Goal: Transaction & Acquisition: Purchase product/service

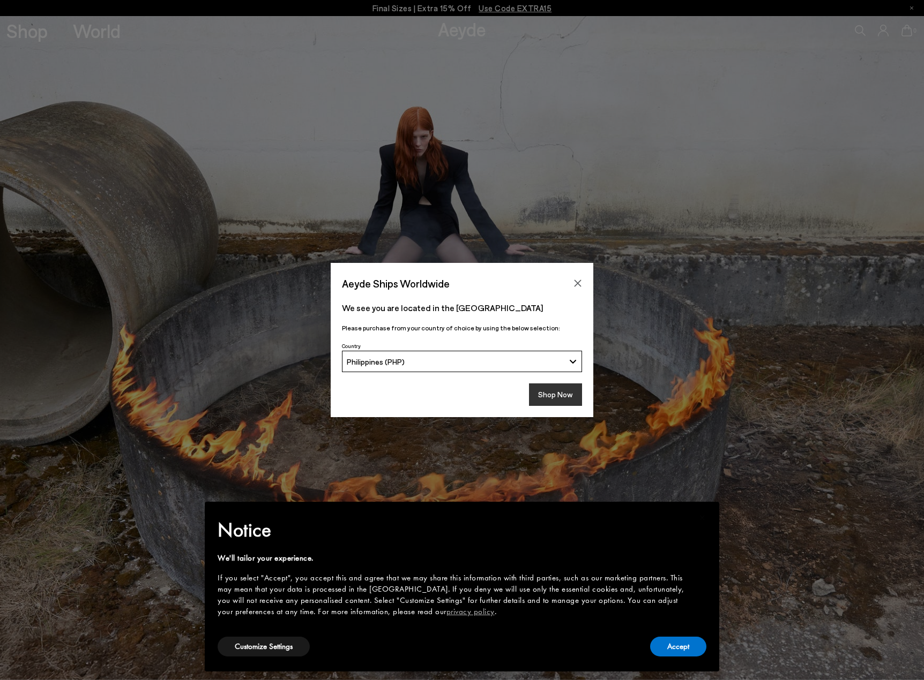
click at [557, 394] on button "Shop Now" at bounding box center [555, 395] width 53 height 23
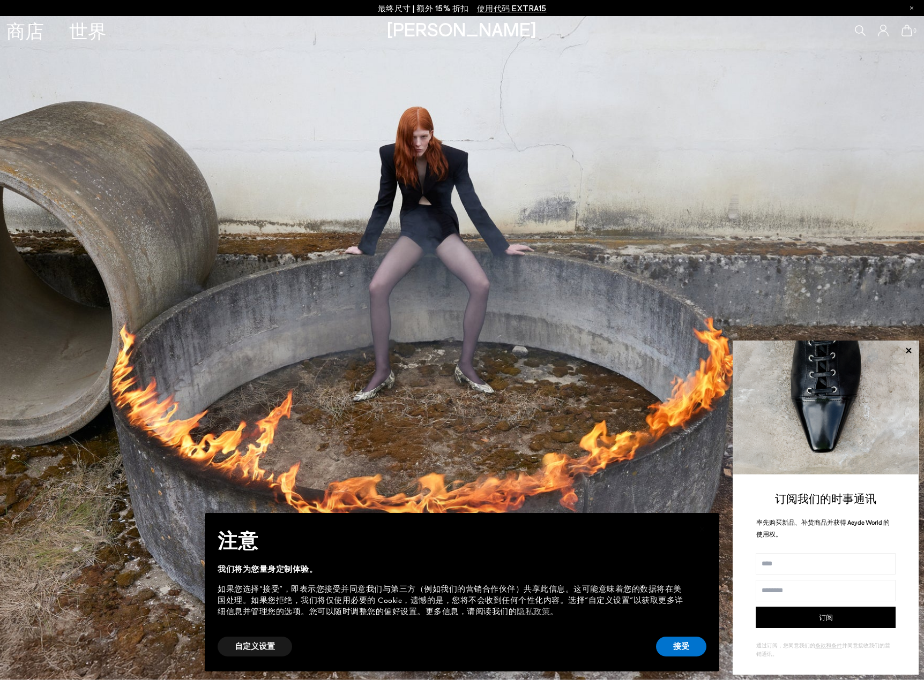
click at [901, 351] on icon at bounding box center [908, 351] width 14 height 14
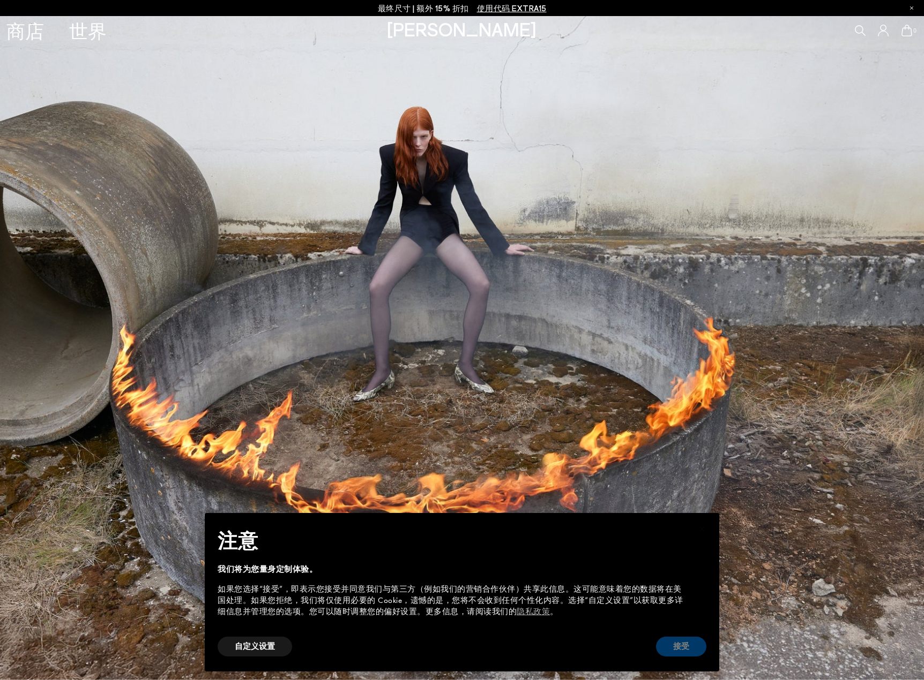
click at [679, 649] on button "接受" at bounding box center [681, 647] width 50 height 20
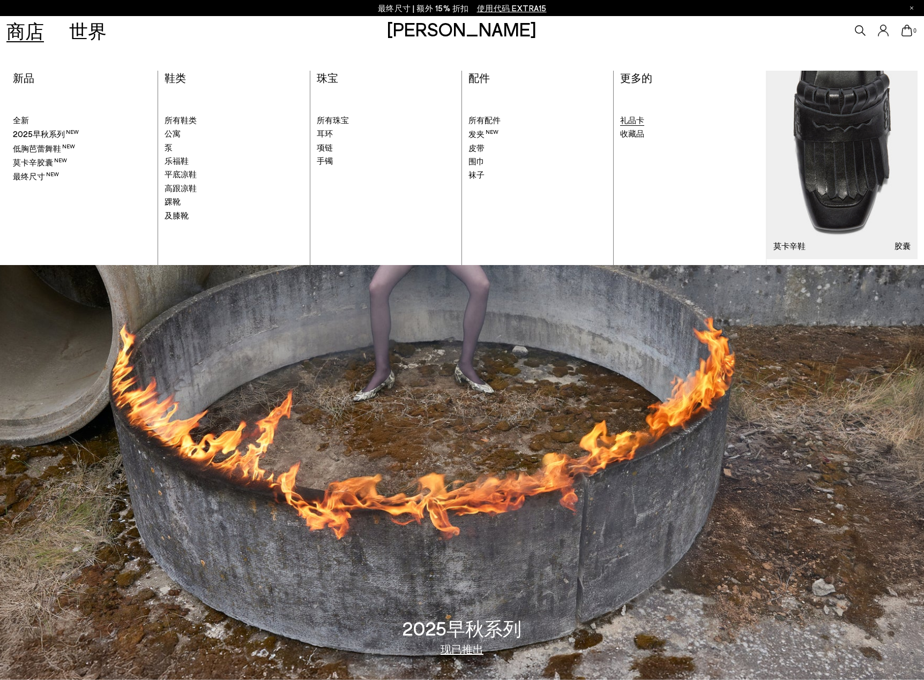
click at [631, 124] on span "礼品卡" at bounding box center [632, 120] width 24 height 10
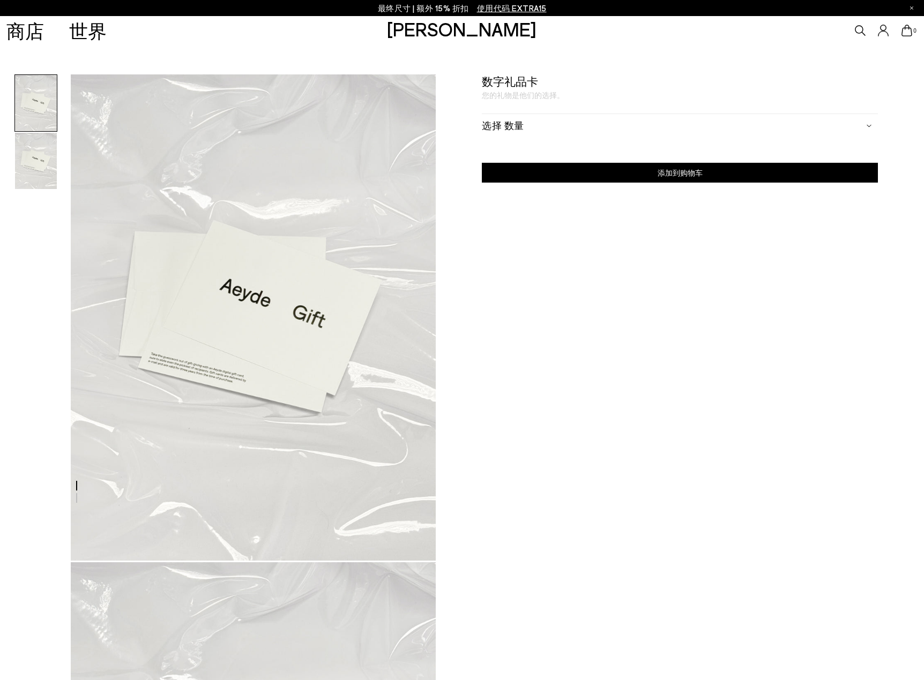
click at [551, 116] on div "选择 数量" at bounding box center [679, 126] width 395 height 24
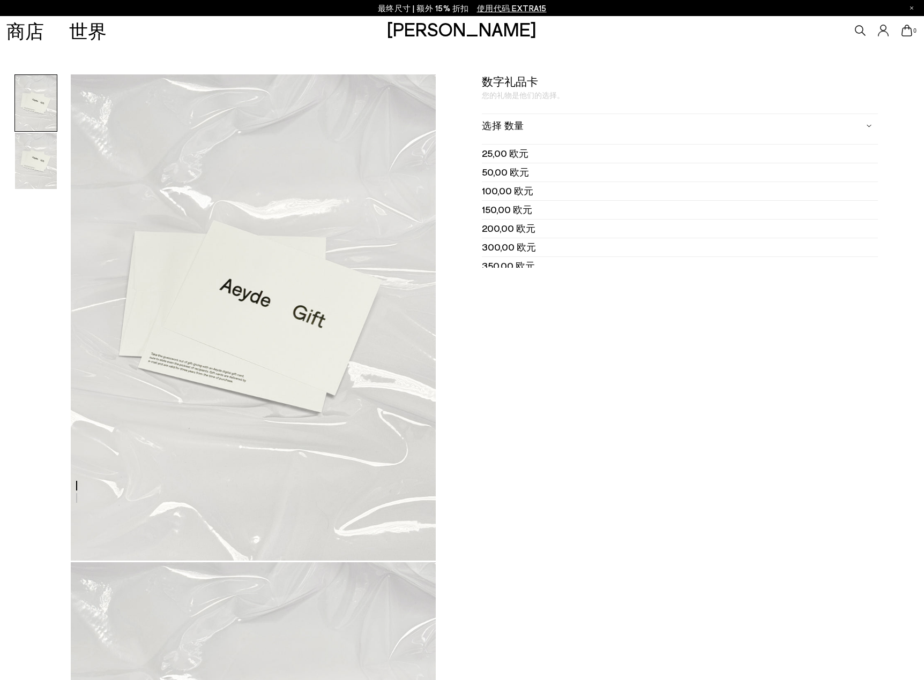
drag, startPoint x: 509, startPoint y: 156, endPoint x: 522, endPoint y: 158, distance: 13.4
click at [509, 156] on span "25,00 欧元" at bounding box center [505, 153] width 47 height 13
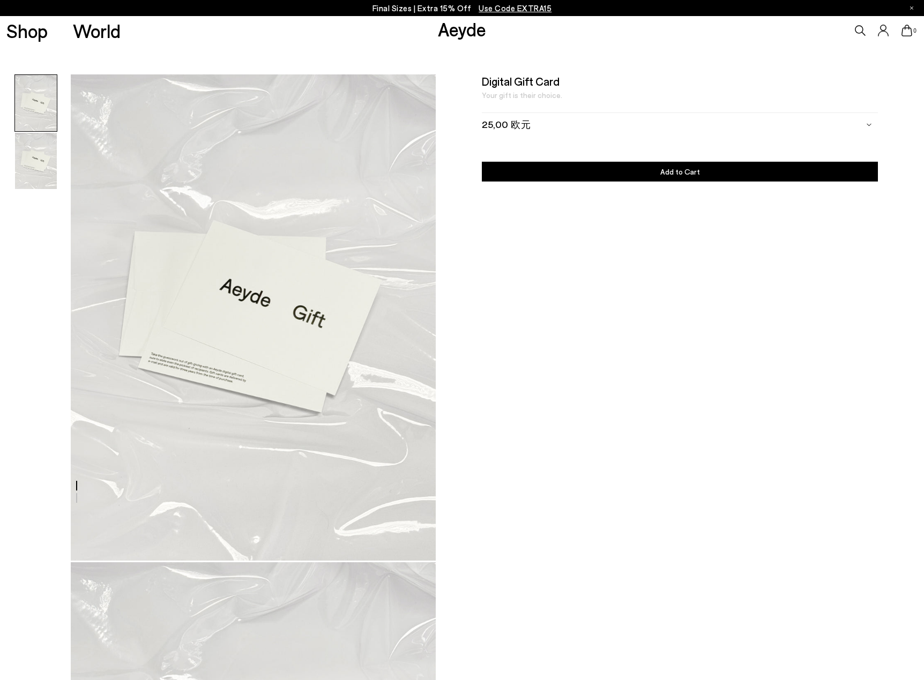
click at [542, 119] on div "25,00 欧元" at bounding box center [679, 125] width 395 height 24
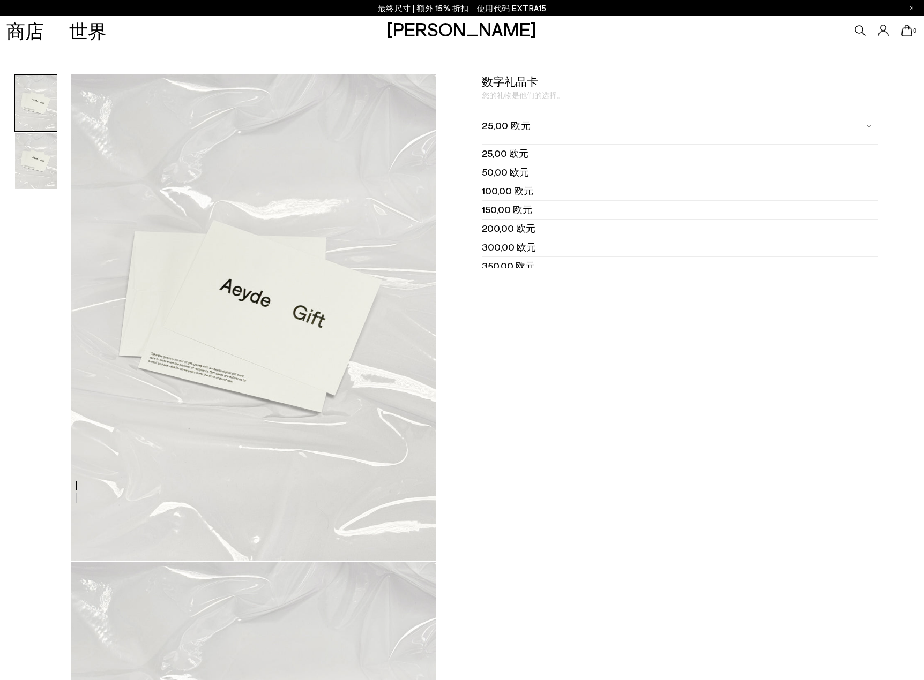
click at [531, 124] on div "25,00 欧元" at bounding box center [679, 126] width 395 height 24
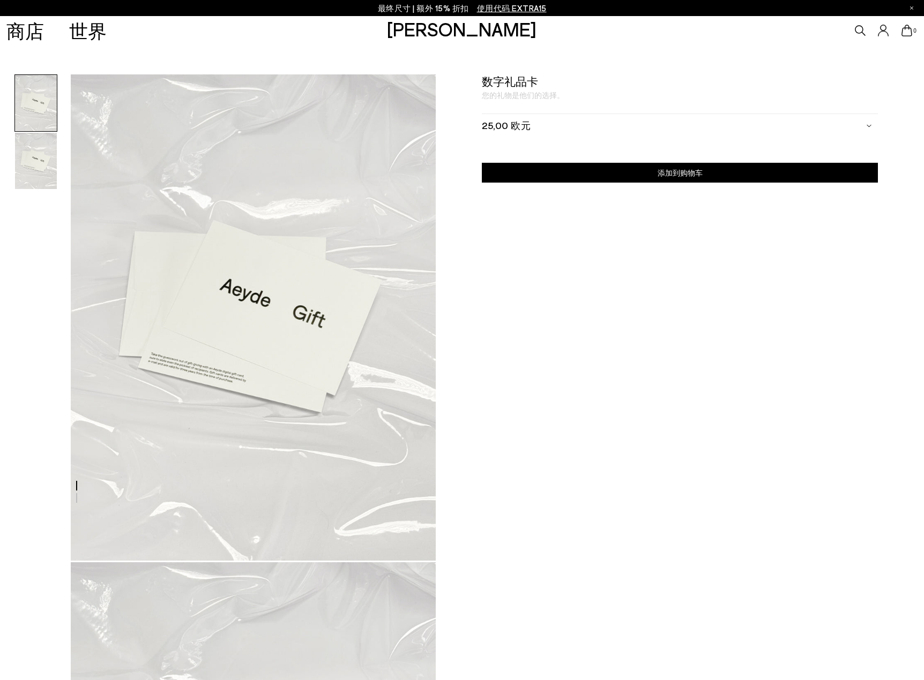
click at [618, 182] on button "添加到购物车 选择金额" at bounding box center [679, 173] width 395 height 20
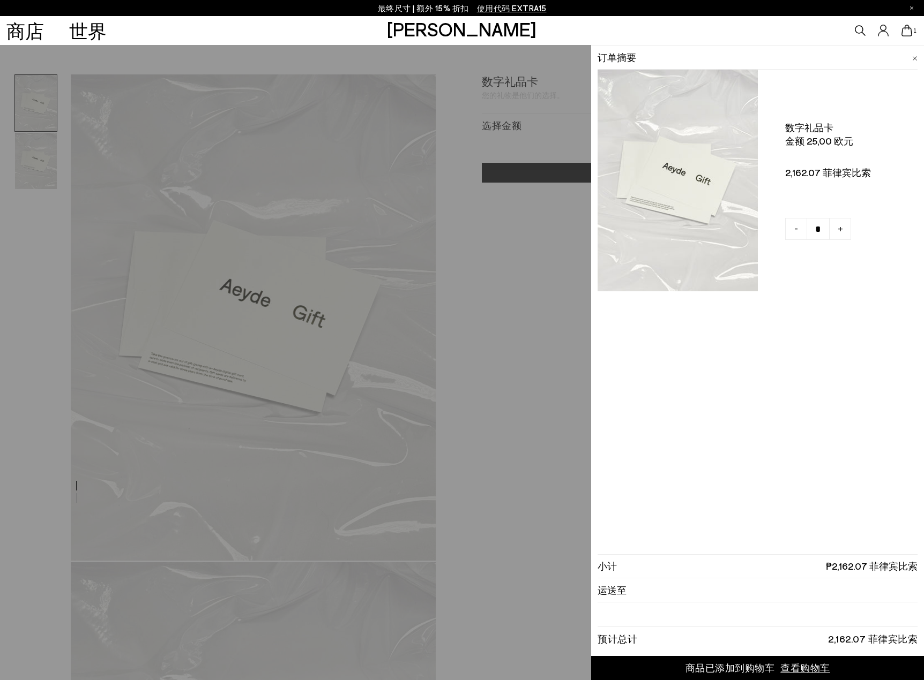
click at [813, 664] on span "查看购物车" at bounding box center [805, 668] width 50 height 13
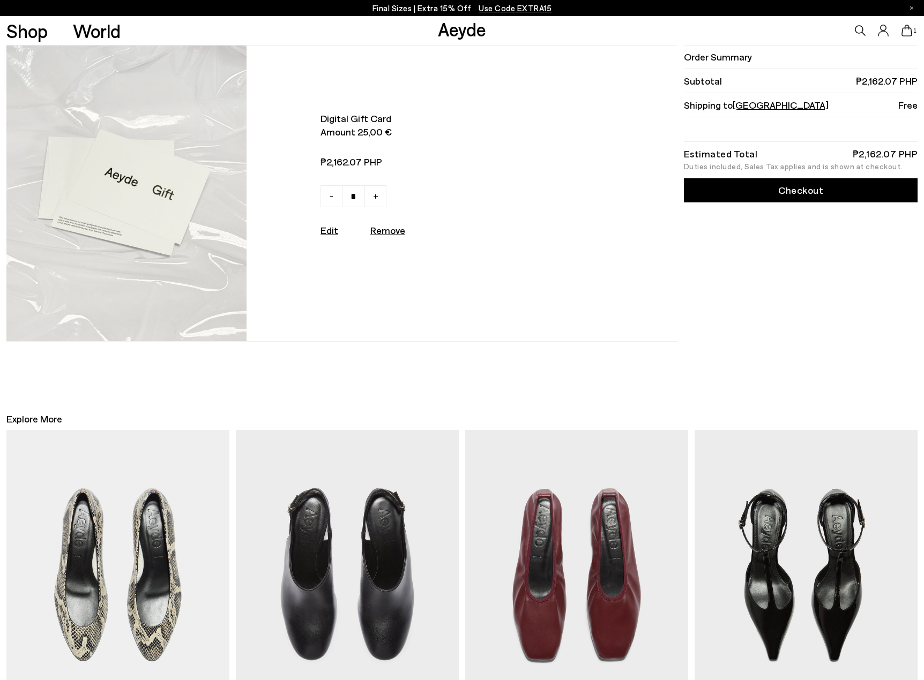
click at [808, 216] on div "Order Summary Subtotal ₱2,162.07 PHP Shipping to [GEOGRAPHIC_DATA] Free Estimat…" at bounding box center [798, 193] width 237 height 297
click at [803, 189] on link "Checkout" at bounding box center [801, 190] width 234 height 24
